Goal: Information Seeking & Learning: Find specific fact

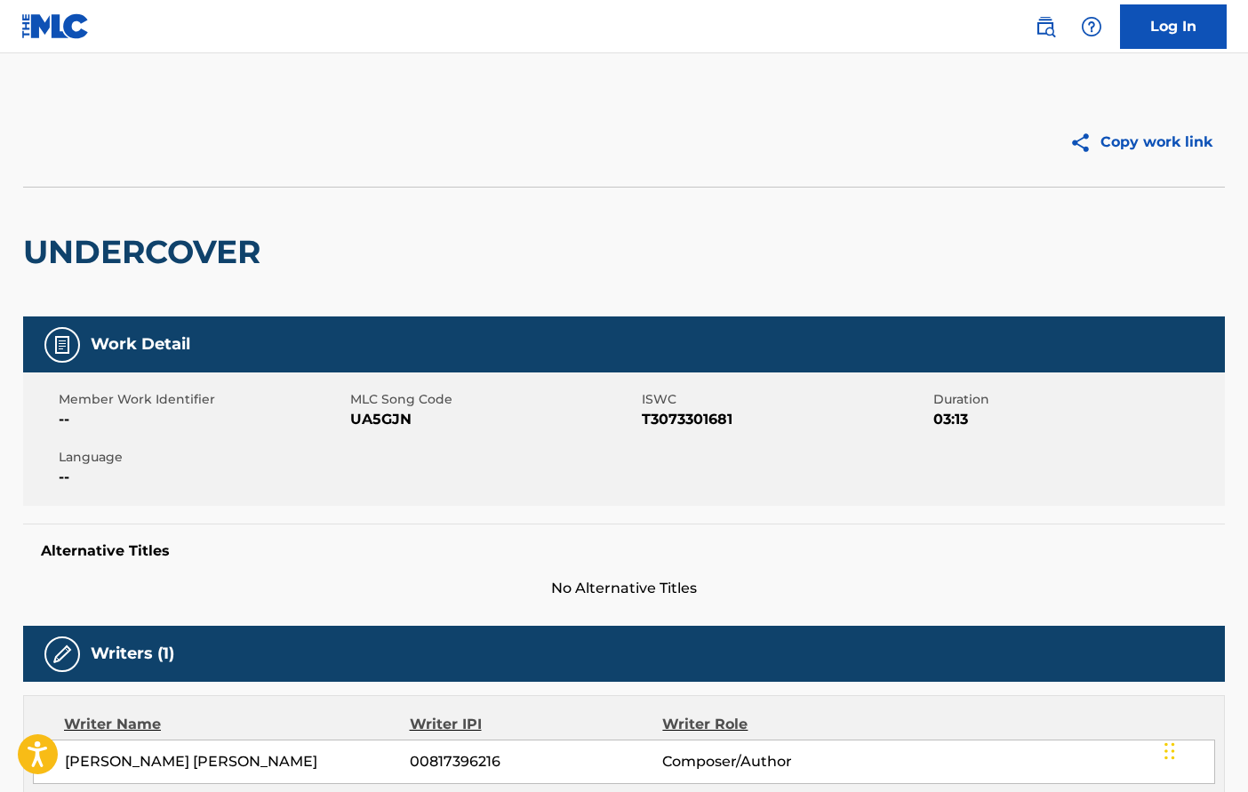
click at [71, 19] on img at bounding box center [55, 26] width 68 height 26
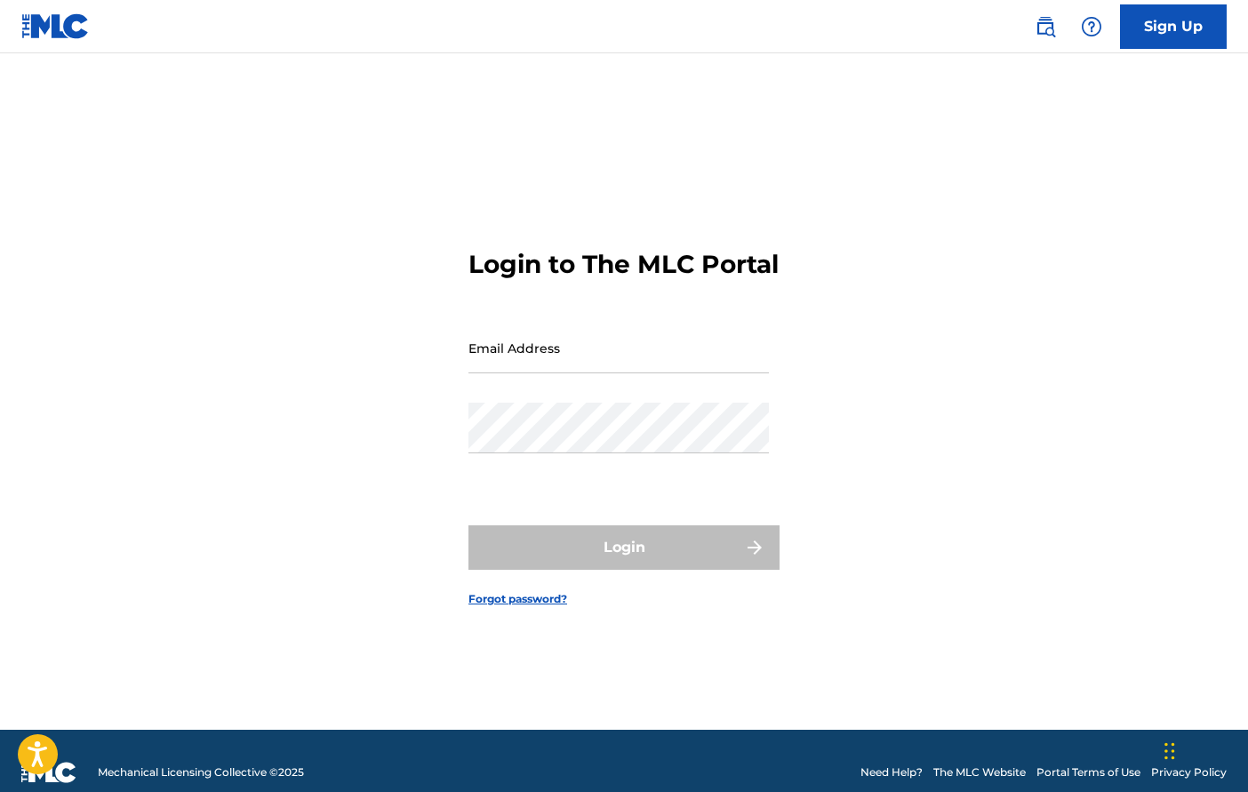
click at [54, 30] on img at bounding box center [55, 26] width 68 height 26
click at [967, 766] on link "The MLC Website" at bounding box center [980, 773] width 92 height 16
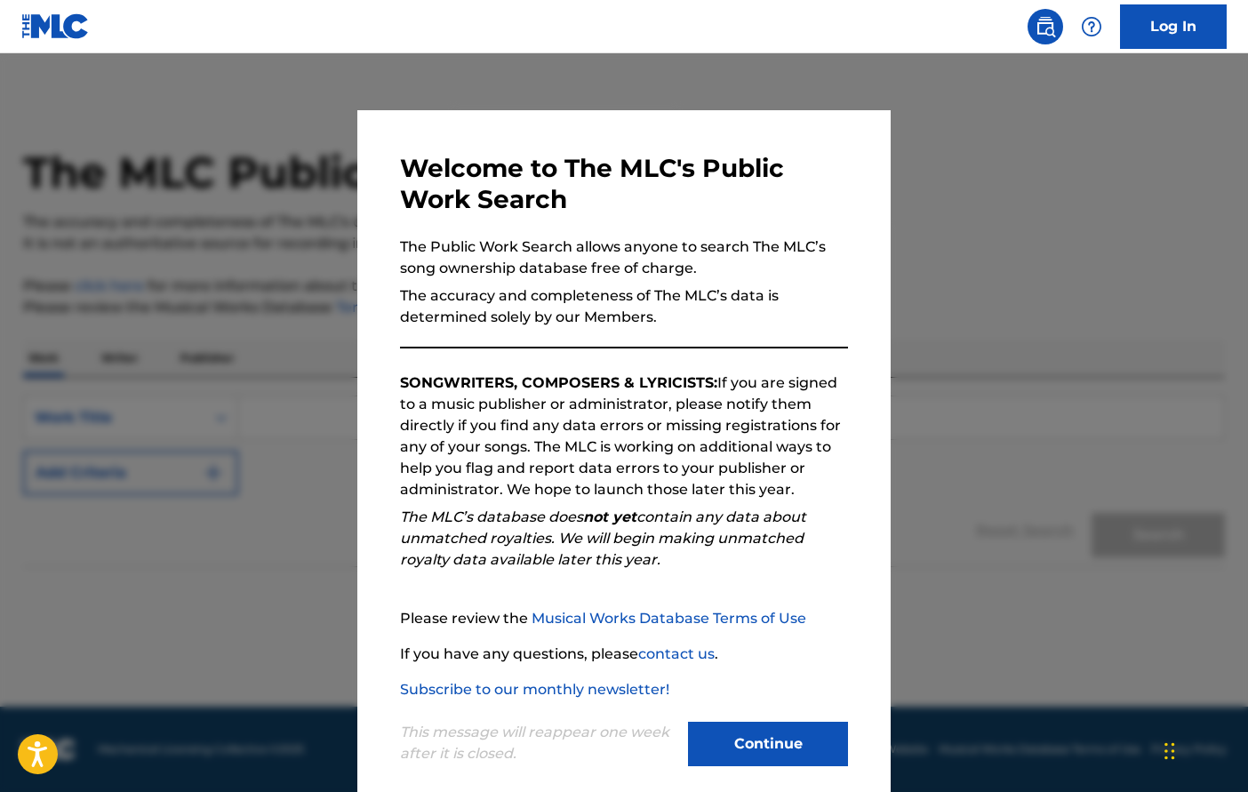
click at [751, 742] on button "Continue" at bounding box center [768, 744] width 160 height 44
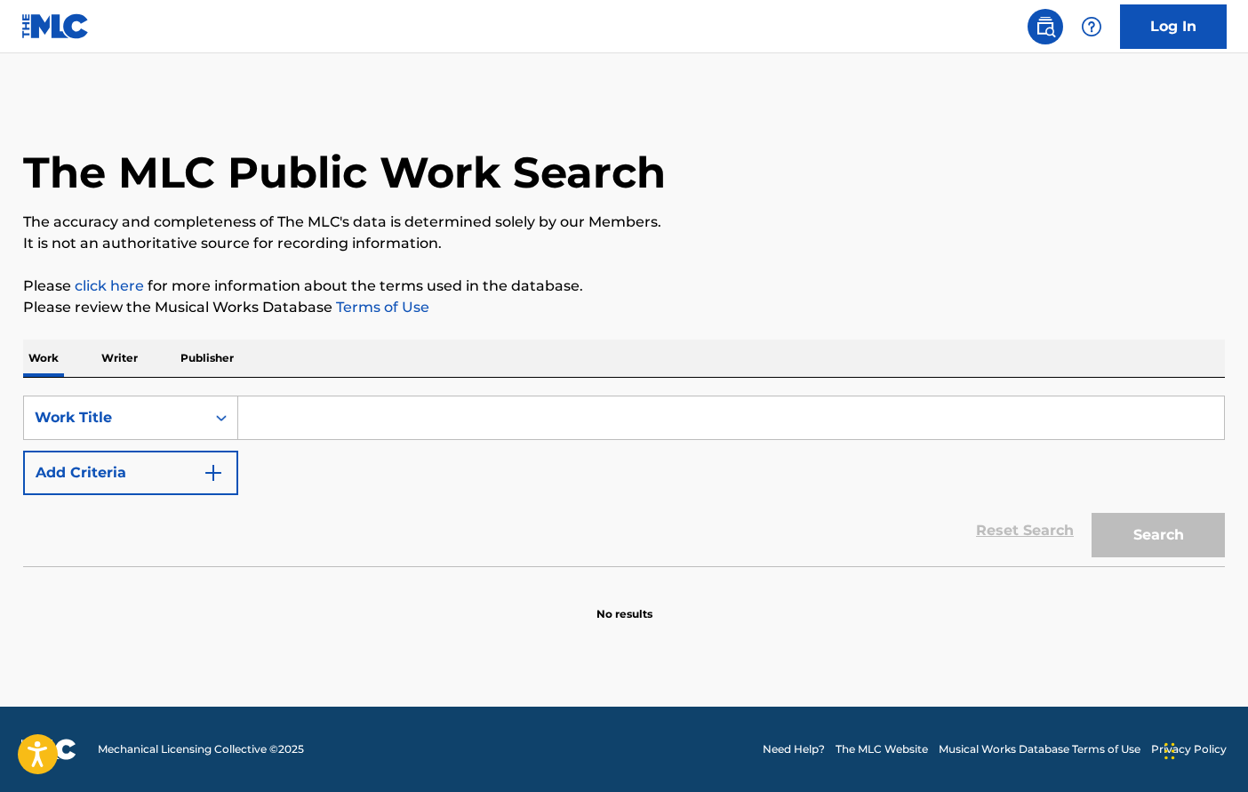
click at [505, 421] on input "Search Form" at bounding box center [731, 418] width 986 height 43
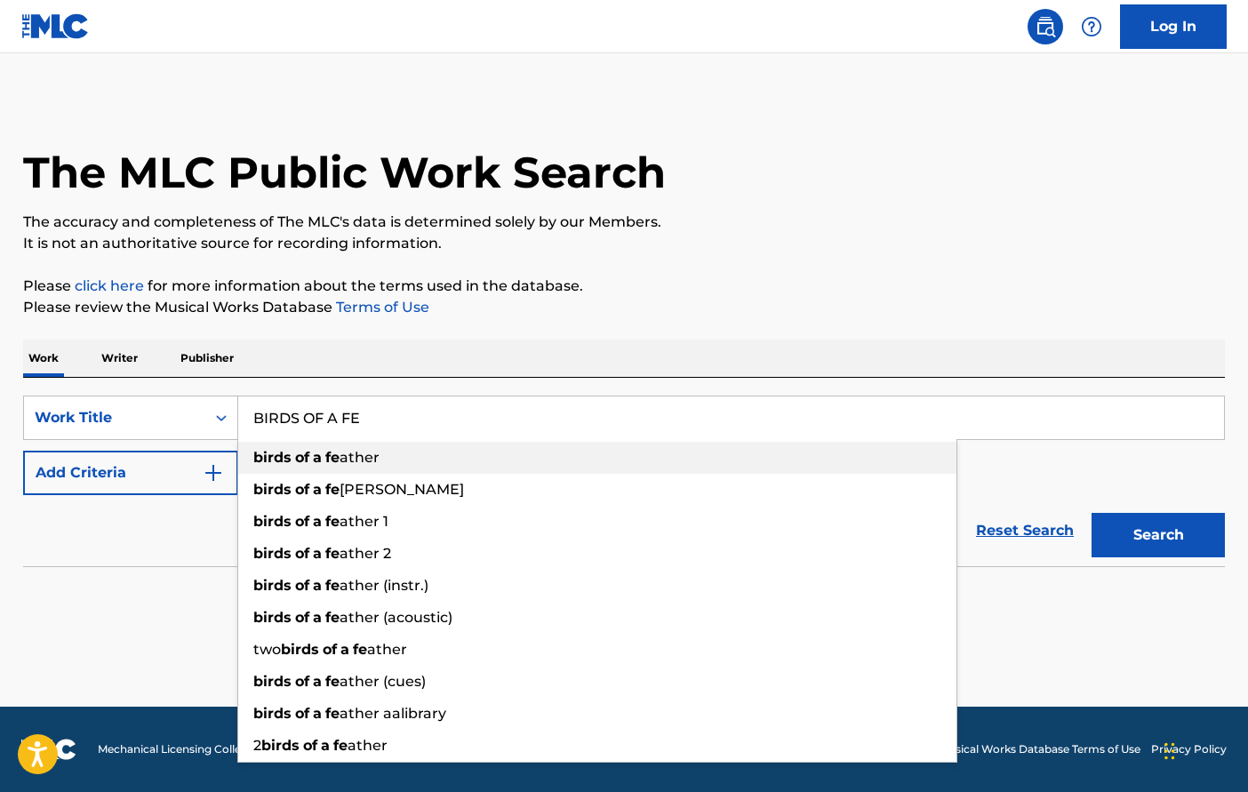
type input "birds of a feather"
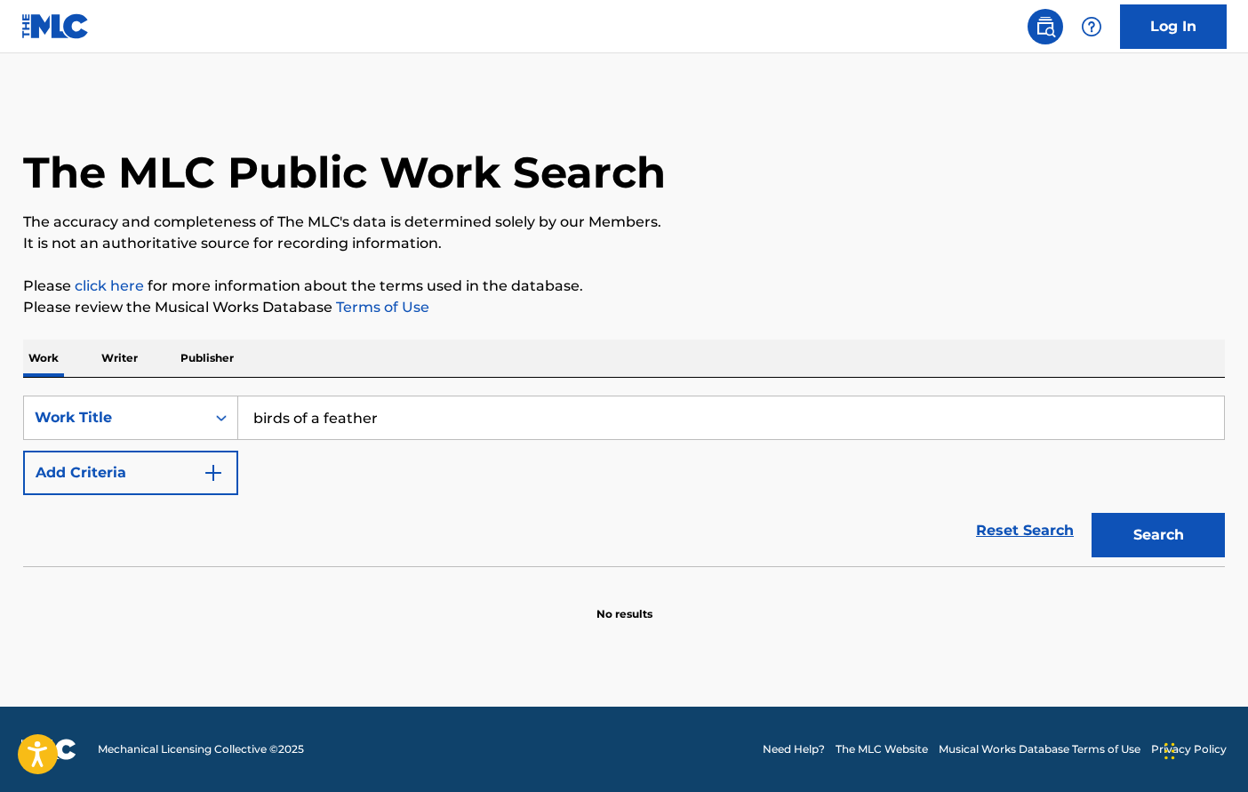
click at [213, 486] on button "Add Criteria" at bounding box center [130, 473] width 215 height 44
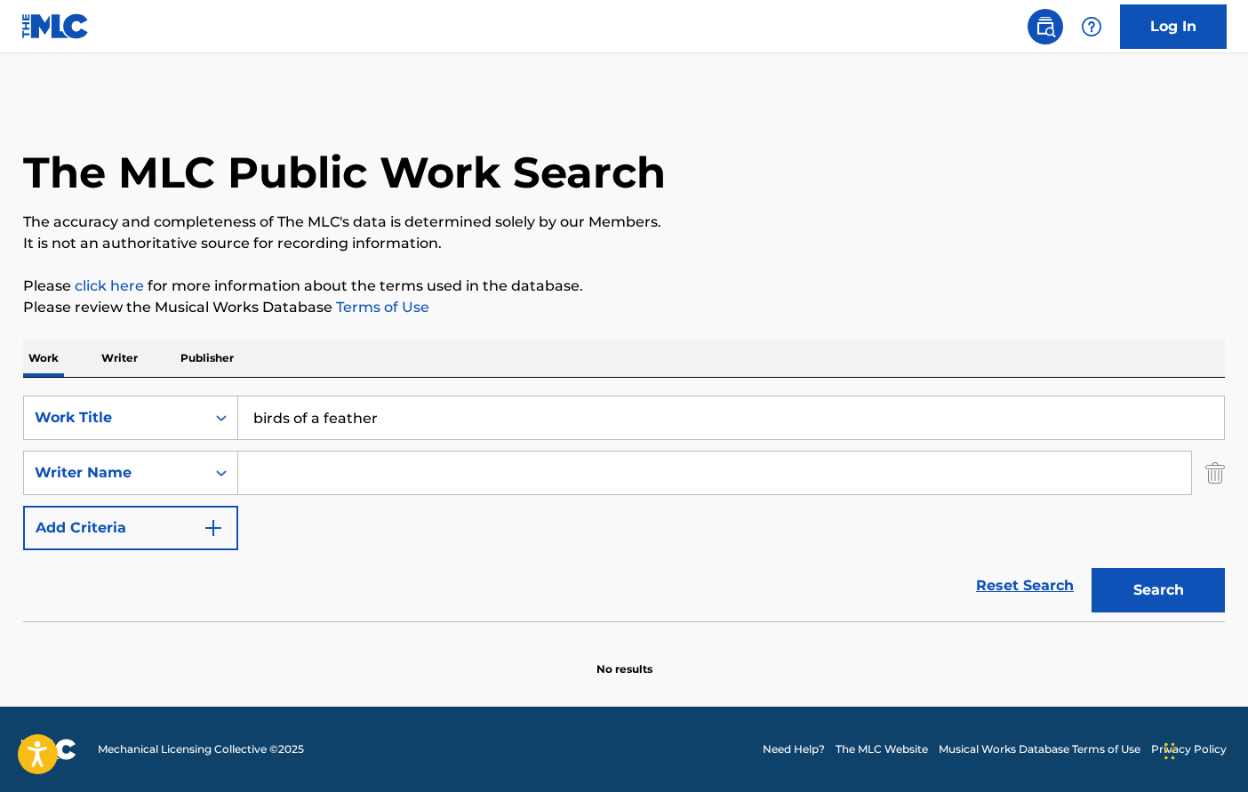
click at [346, 477] on input "Search Form" at bounding box center [714, 473] width 953 height 43
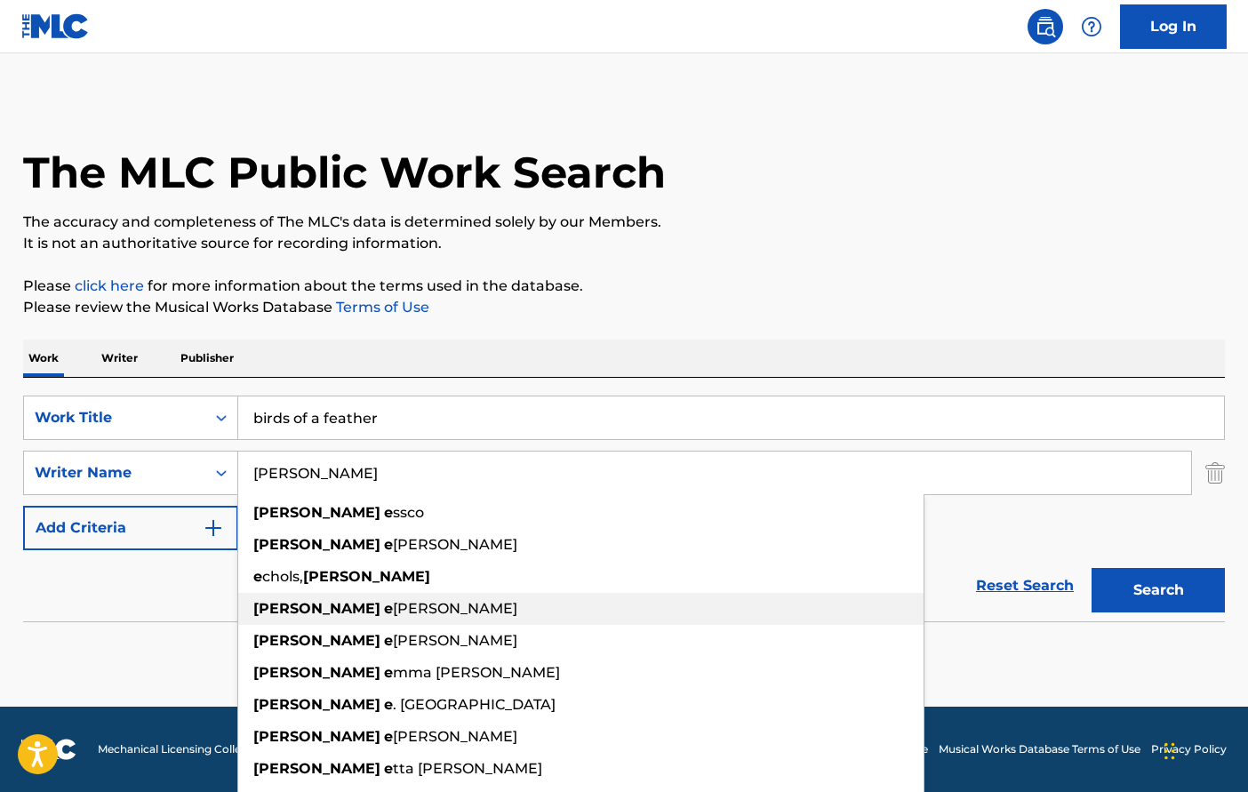
click at [344, 620] on div "[PERSON_NAME] [PERSON_NAME]" at bounding box center [581, 609] width 686 height 32
type input "[PERSON_NAME]"
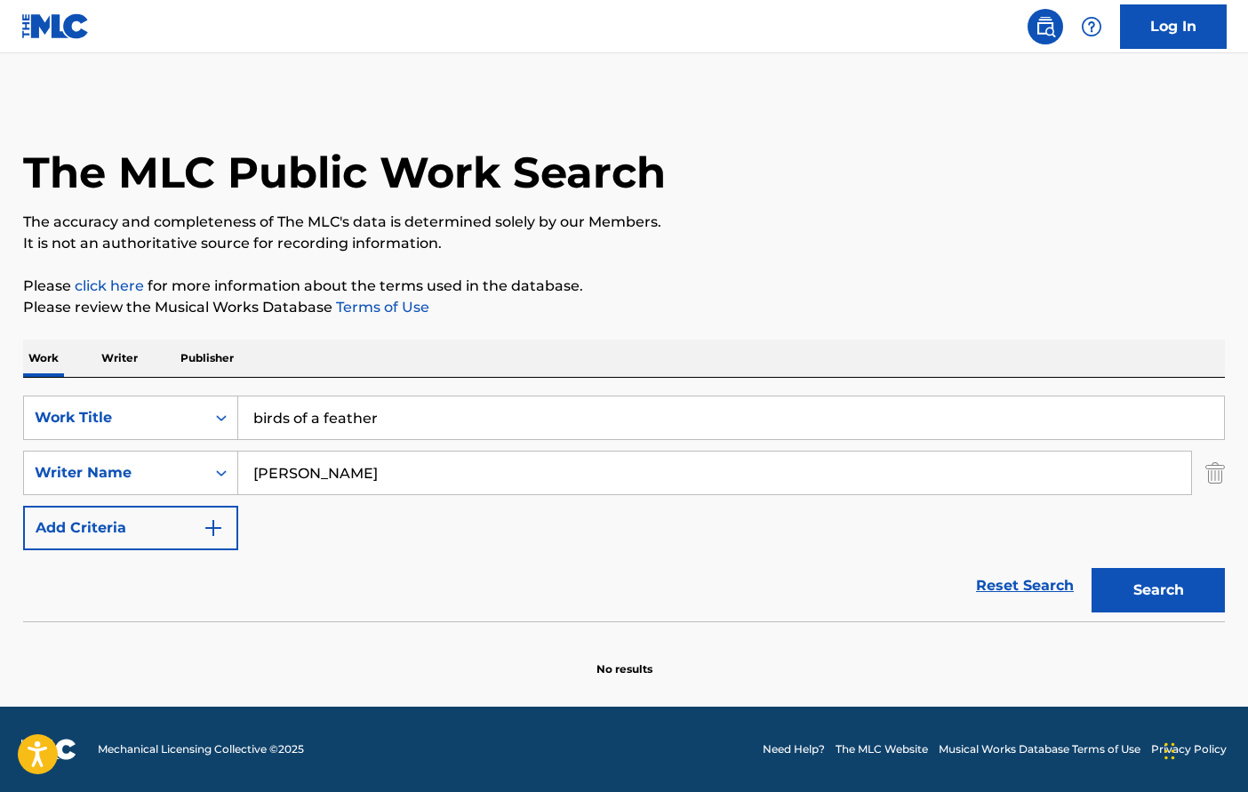
click at [1157, 592] on button "Search" at bounding box center [1158, 590] width 133 height 44
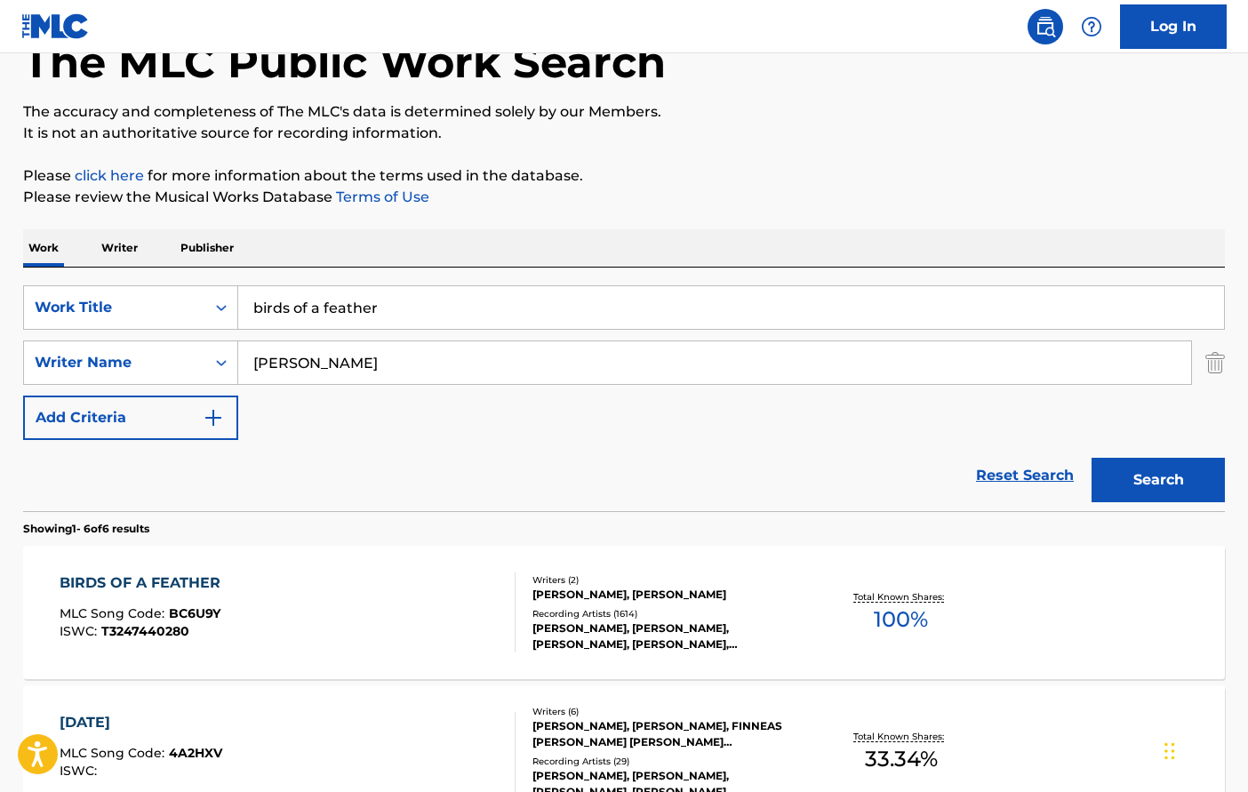
scroll to position [132, 0]
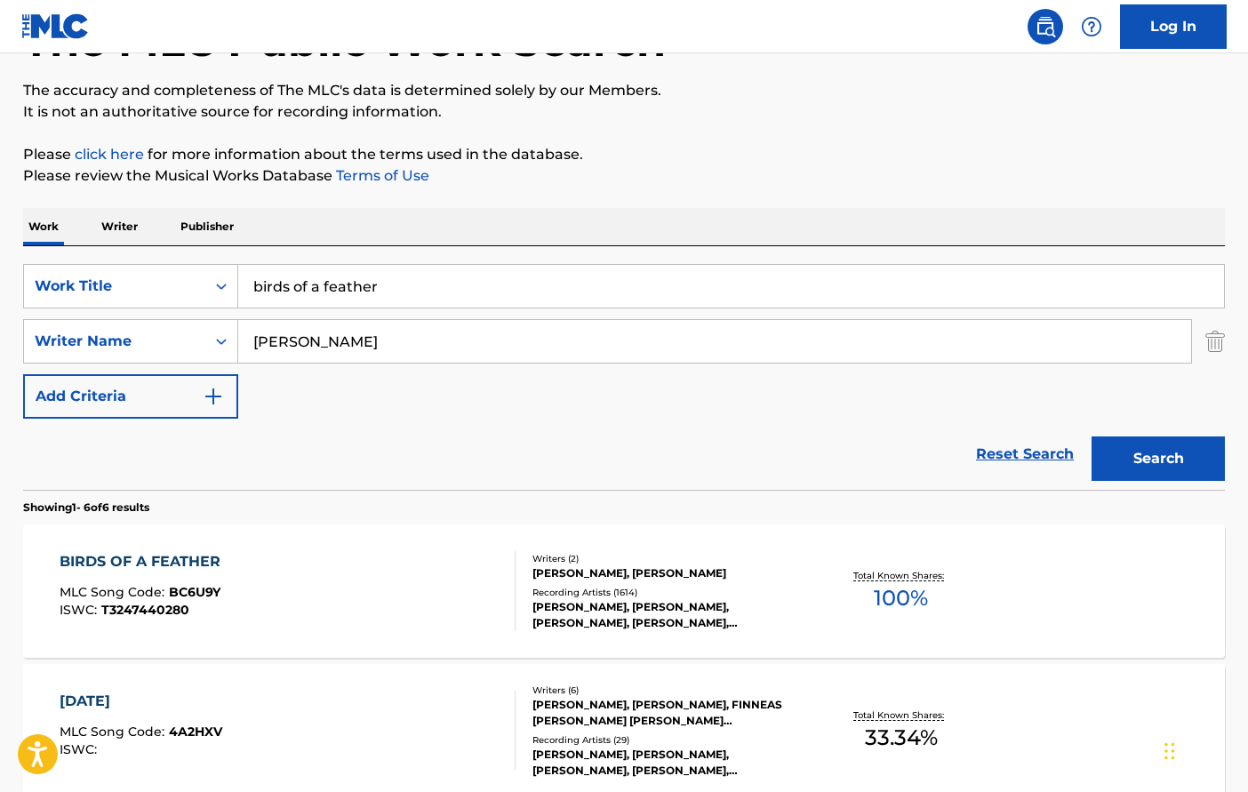
click at [430, 578] on div "BIRDS OF A FEATHER MLC Song Code : BC6U9Y ISWC : T3247440280" at bounding box center [288, 591] width 457 height 80
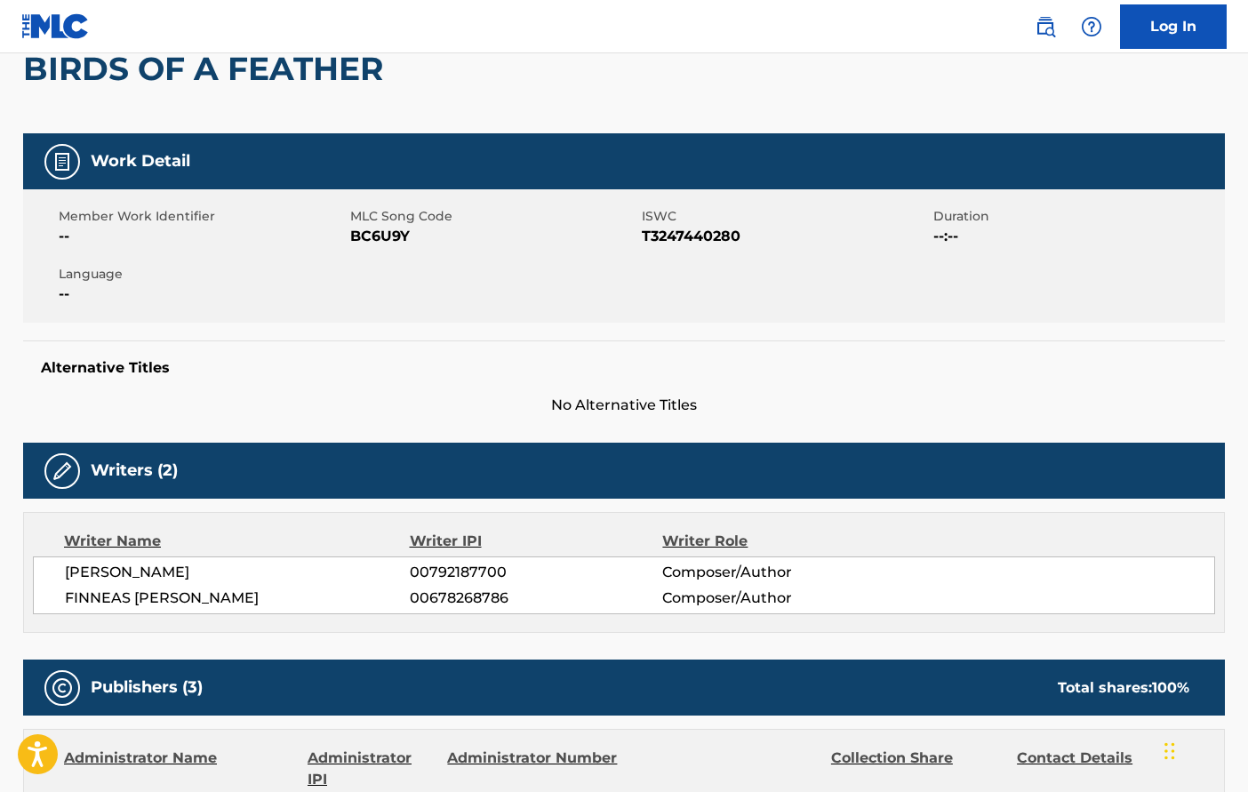
scroll to position [189, 0]
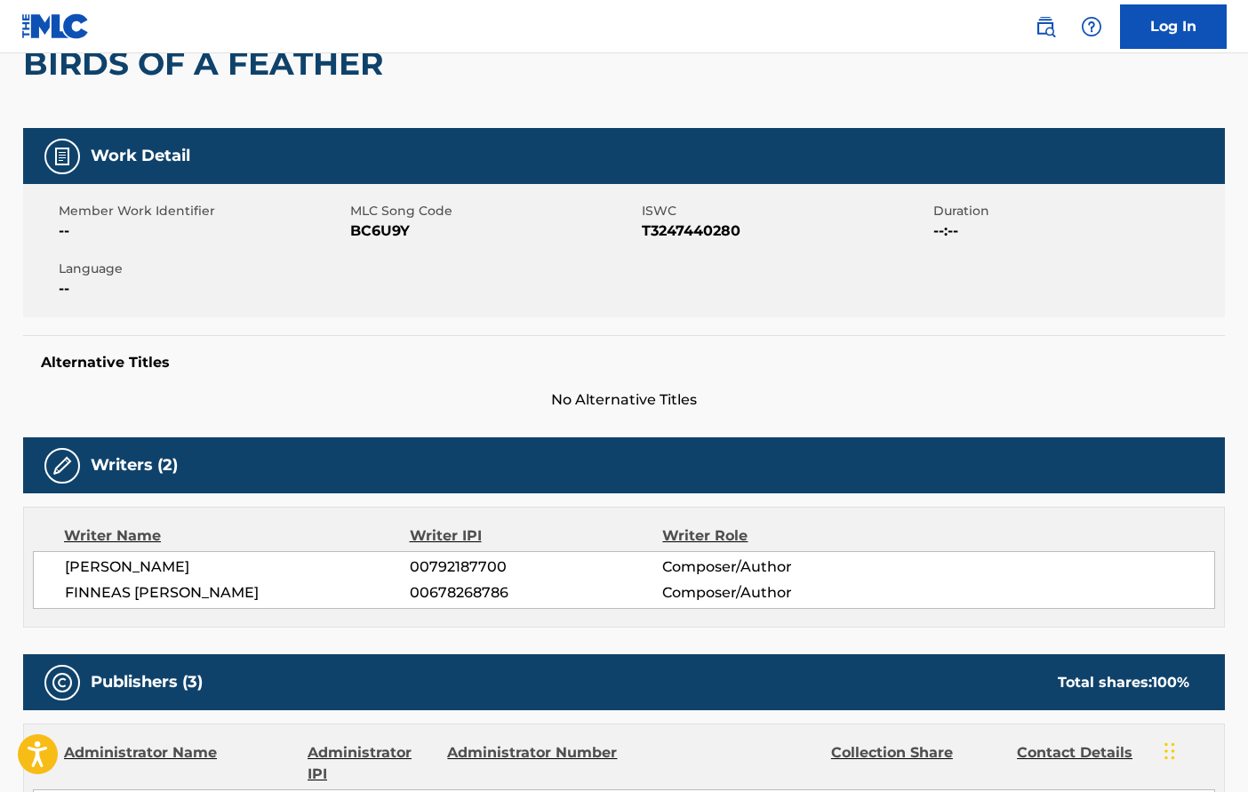
click at [148, 569] on span "[PERSON_NAME]" at bounding box center [237, 567] width 345 height 21
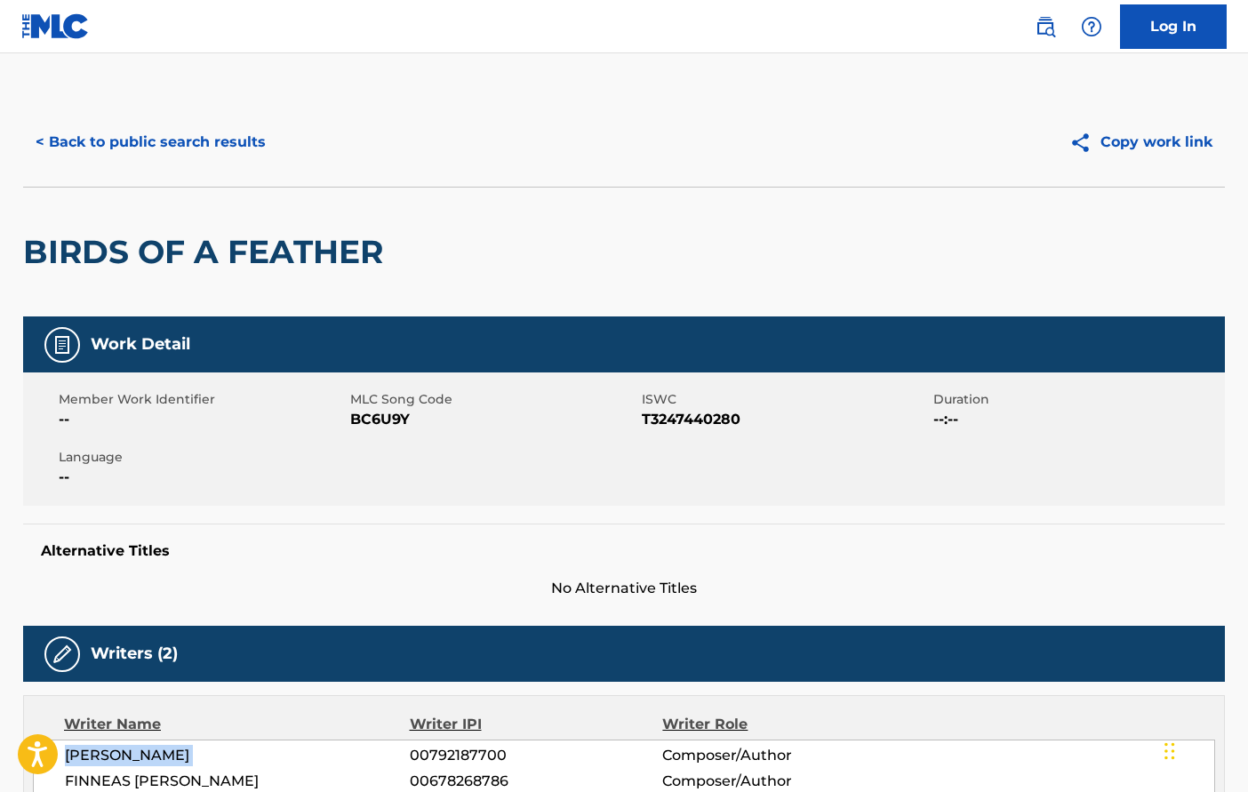
scroll to position [0, 0]
